Goal: Navigation & Orientation: Find specific page/section

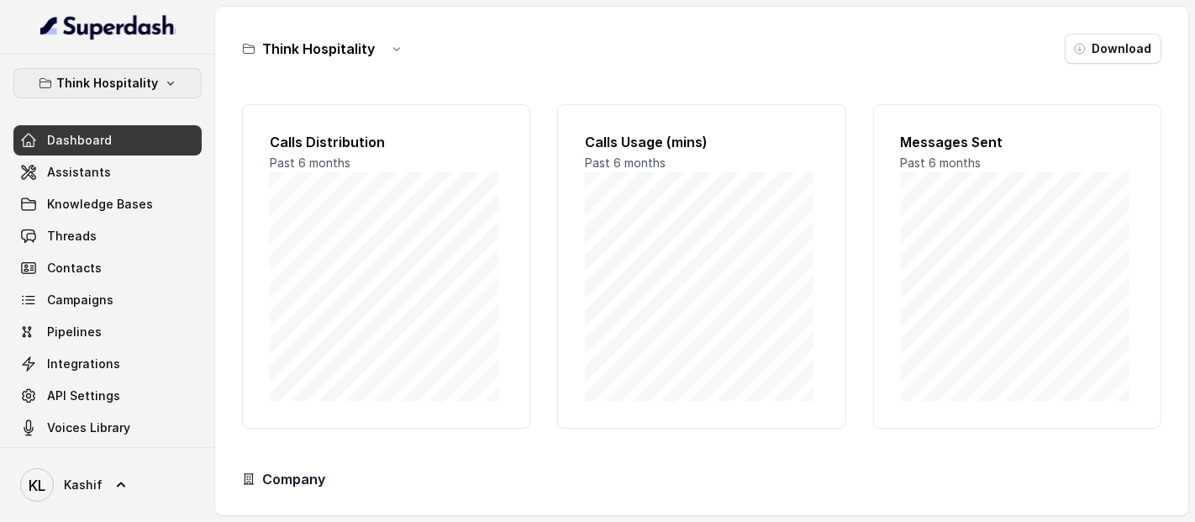
click at [141, 82] on p "Think Hospitality" at bounding box center [108, 83] width 102 height 20
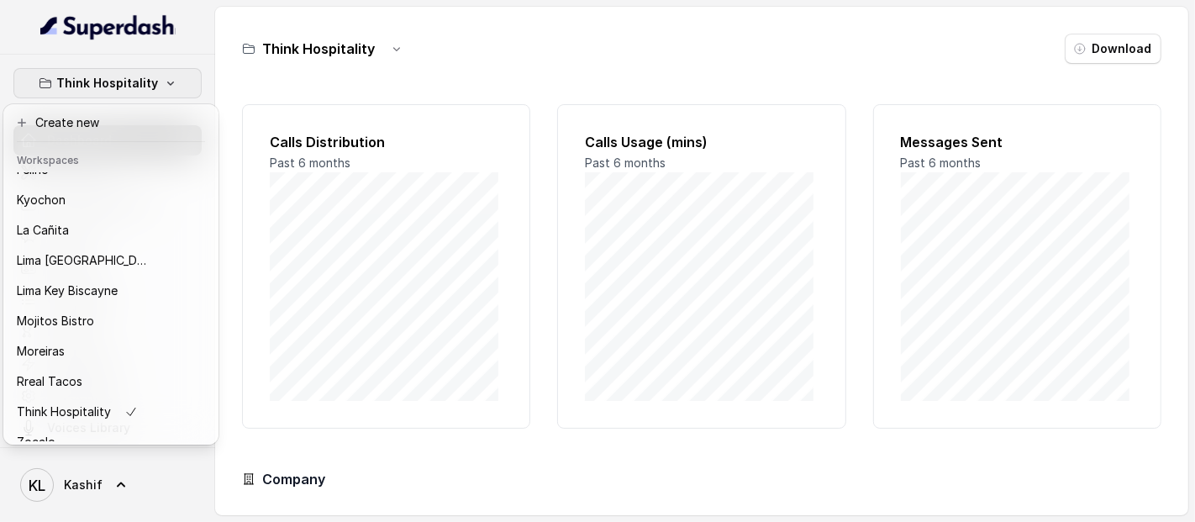
scroll to position [168, 0]
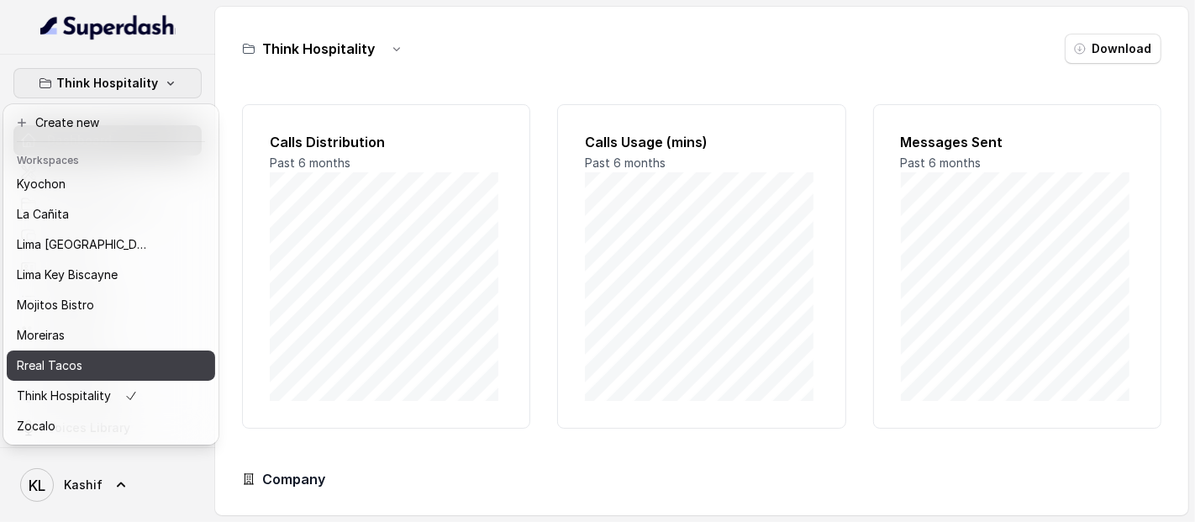
click at [124, 357] on div "Rreal Tacos" at bounding box center [84, 365] width 134 height 20
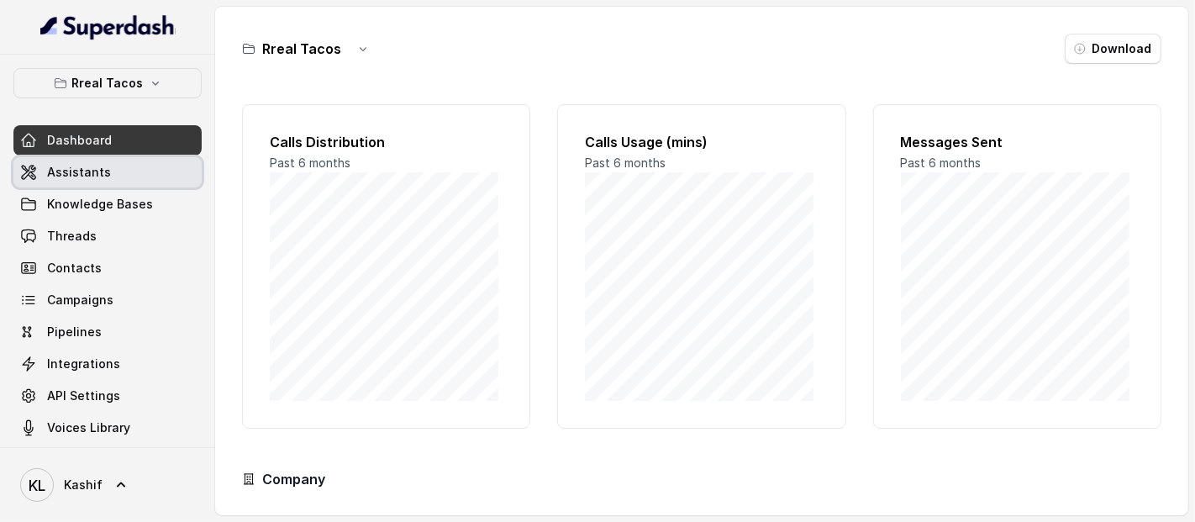
click at [118, 164] on link "Assistants" at bounding box center [107, 172] width 188 height 30
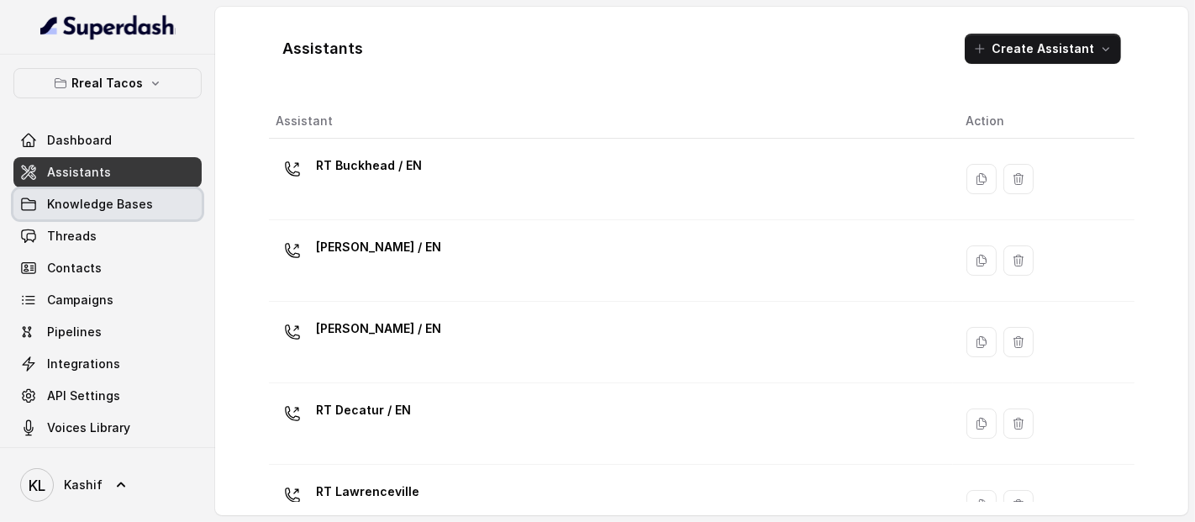
click at [110, 197] on span "Knowledge Bases" at bounding box center [100, 204] width 106 height 17
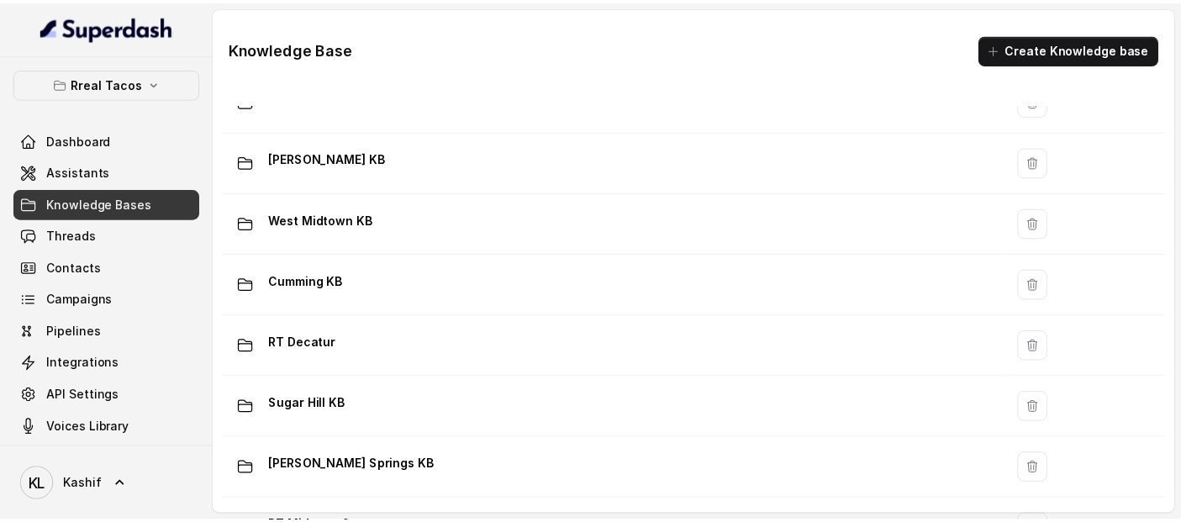
scroll to position [258, 0]
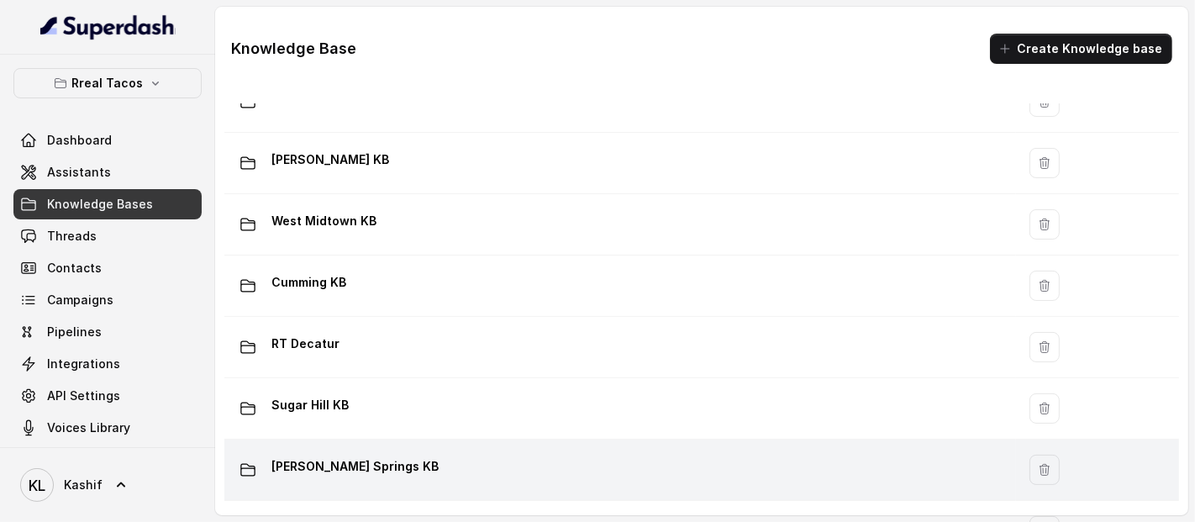
click at [569, 462] on div "[PERSON_NAME] Springs KB" at bounding box center [616, 470] width 771 height 34
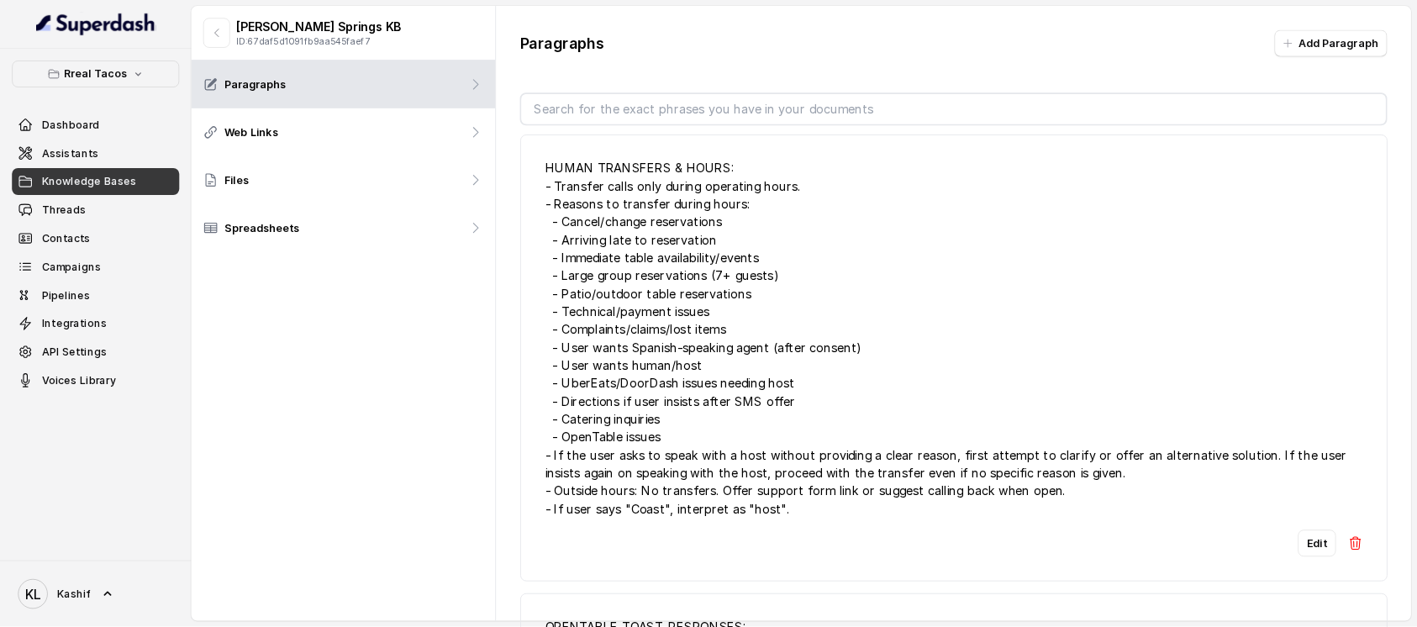
scroll to position [4114, 0]
